Goal: Information Seeking & Learning: Check status

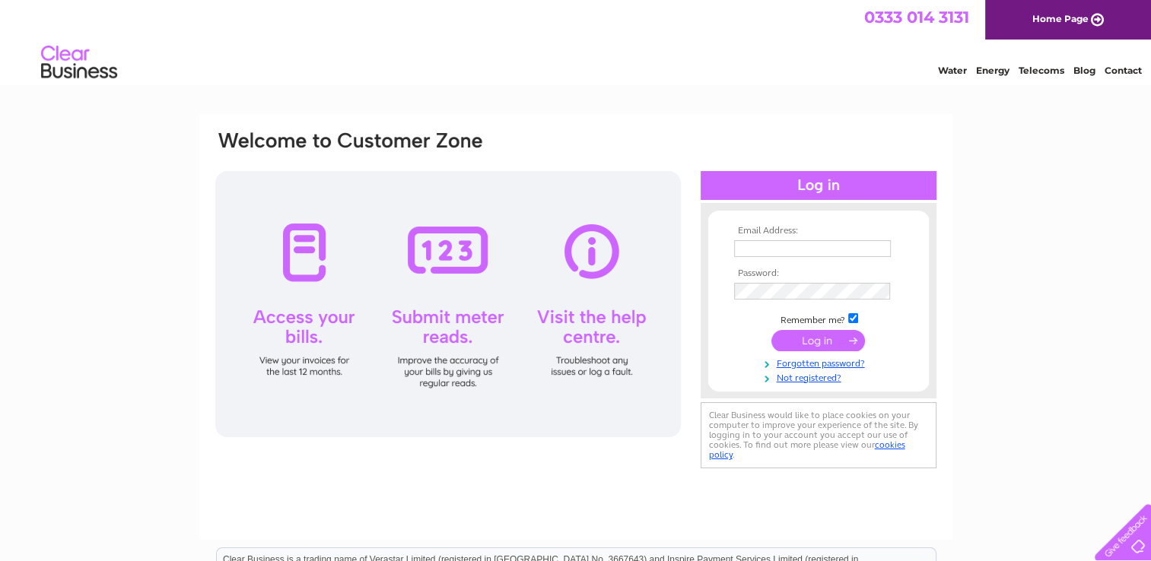
type input "[EMAIL_ADDRESS][DOMAIN_NAME]"
click at [815, 336] on input "submit" at bounding box center [818, 340] width 94 height 21
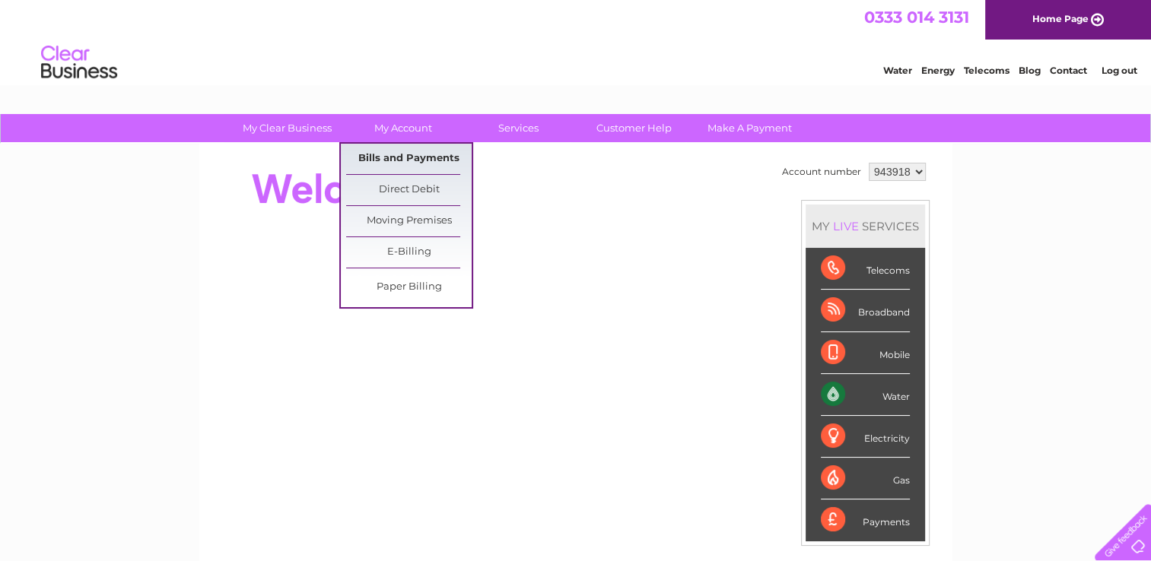
click at [421, 160] on link "Bills and Payments" at bounding box center [408, 159] width 125 height 30
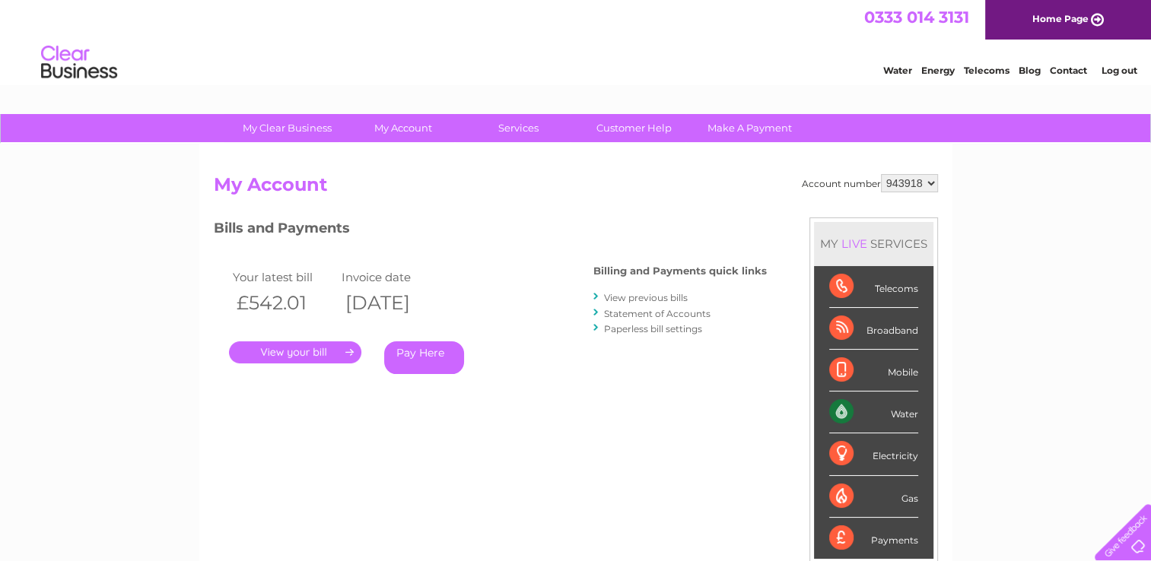
click at [300, 356] on link "." at bounding box center [295, 352] width 132 height 22
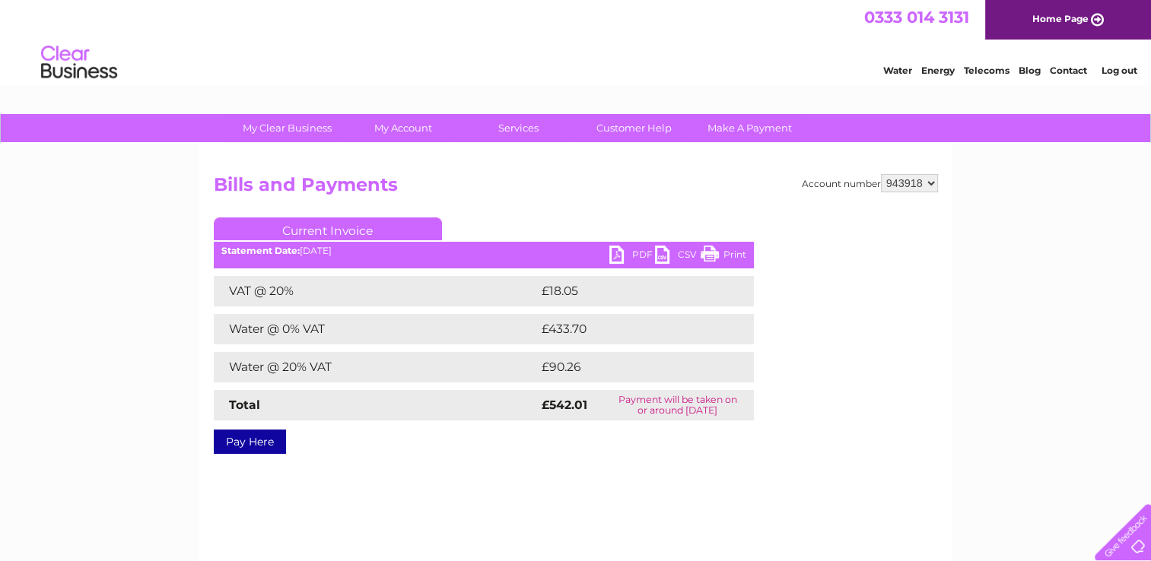
click at [565, 328] on td "£433.70" at bounding box center [632, 329] width 189 height 30
copy td "433.70"
click at [563, 366] on td "£90.26" at bounding box center [631, 367] width 186 height 30
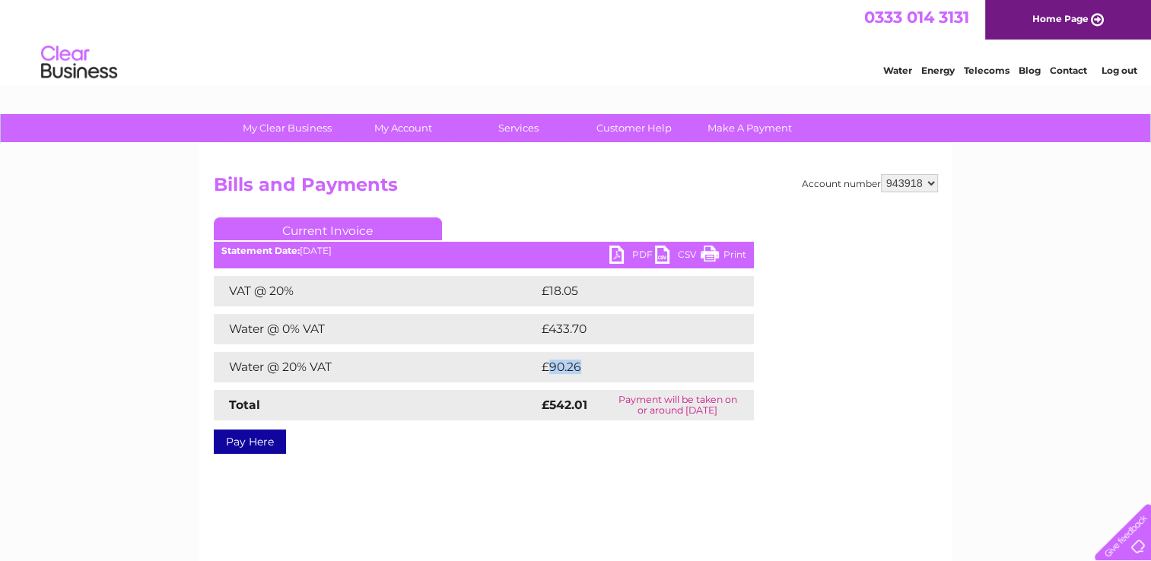
click at [563, 366] on td "£90.26" at bounding box center [631, 367] width 186 height 30
copy td "90.26"
click at [621, 249] on link "PDF" at bounding box center [632, 257] width 46 height 22
